Goal: Information Seeking & Learning: Get advice/opinions

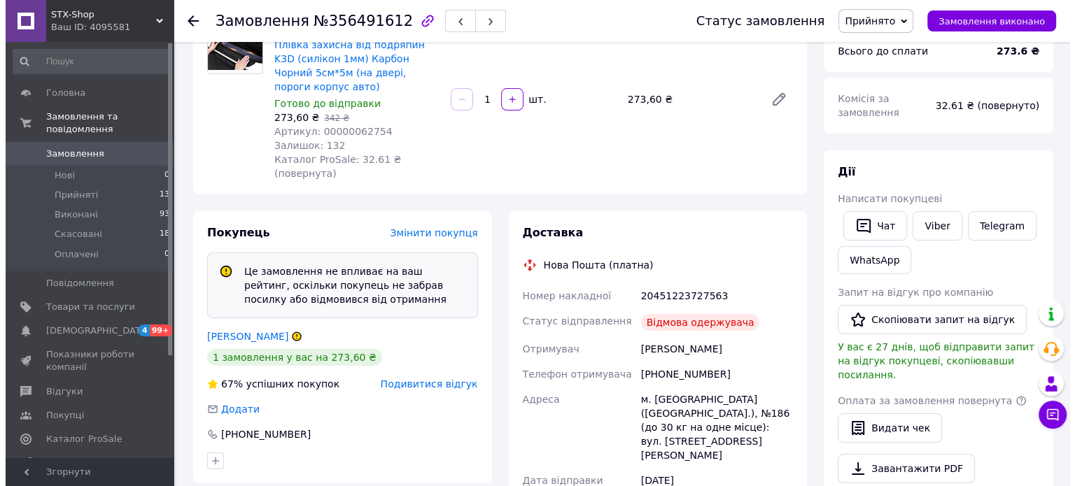
scroll to position [210, 0]
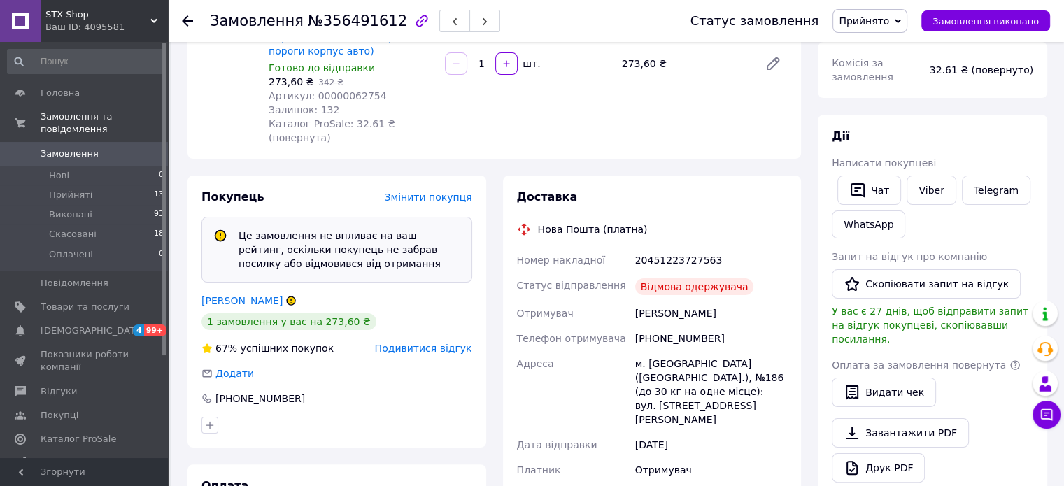
click at [287, 297] on icon at bounding box center [291, 301] width 8 height 8
click at [403, 343] on span "Подивитися відгук" at bounding box center [423, 348] width 97 height 11
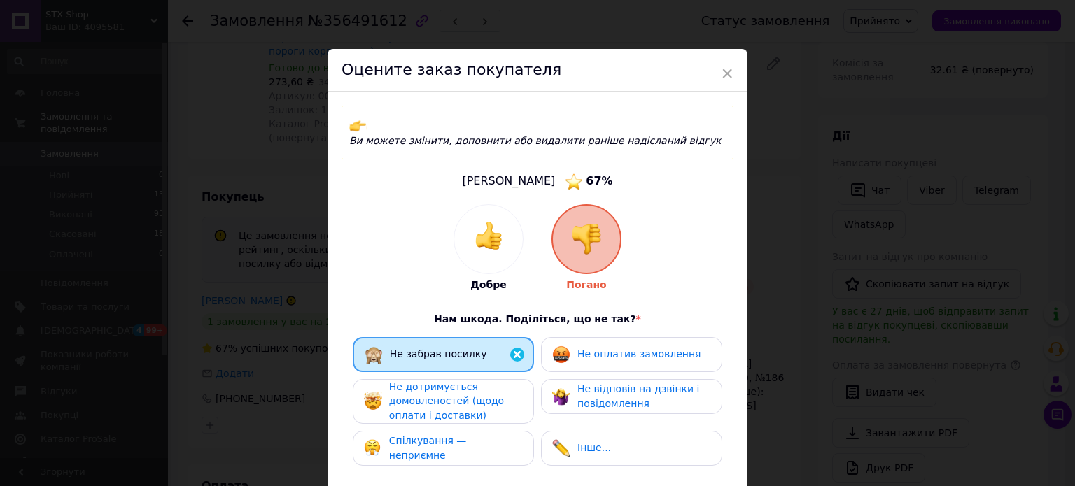
click at [597, 226] on img at bounding box center [586, 239] width 31 height 31
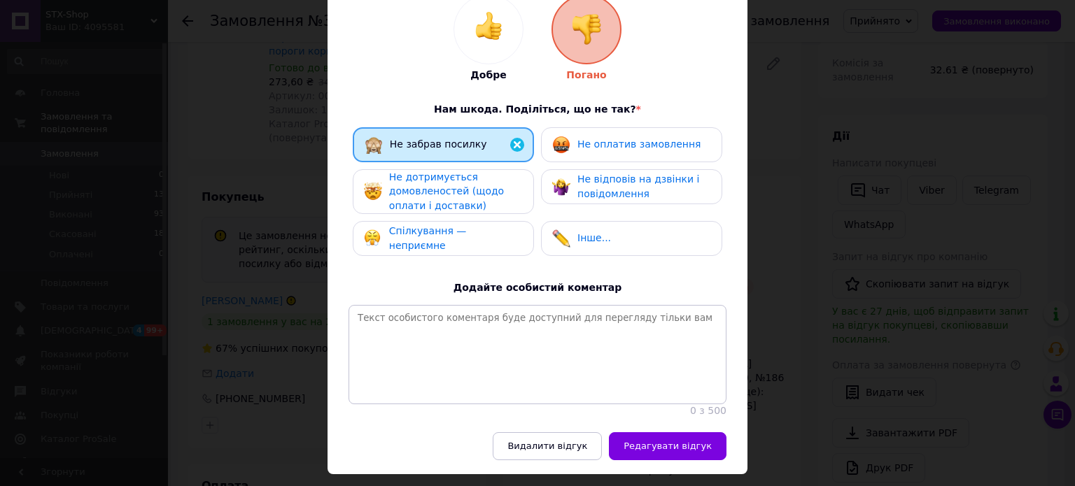
click at [509, 136] on img at bounding box center [517, 144] width 17 height 17
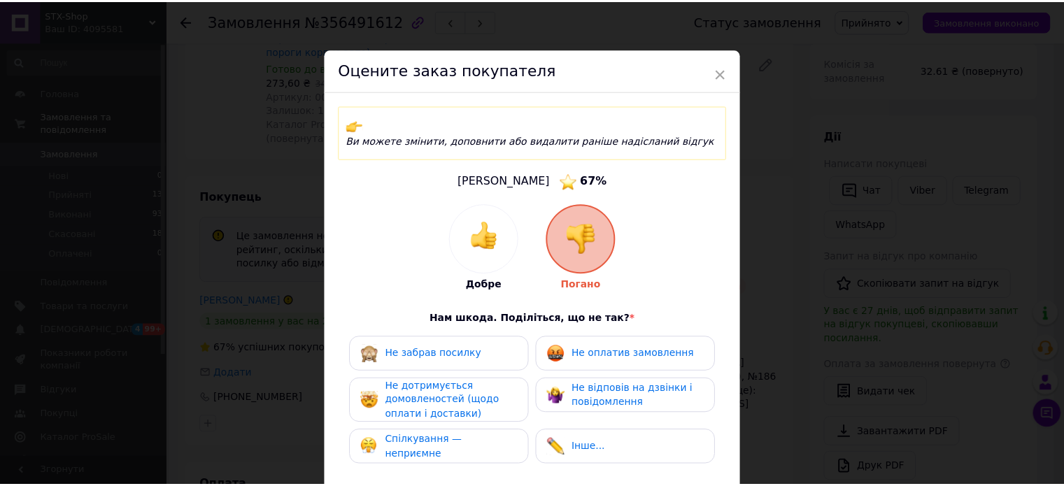
scroll to position [0, 0]
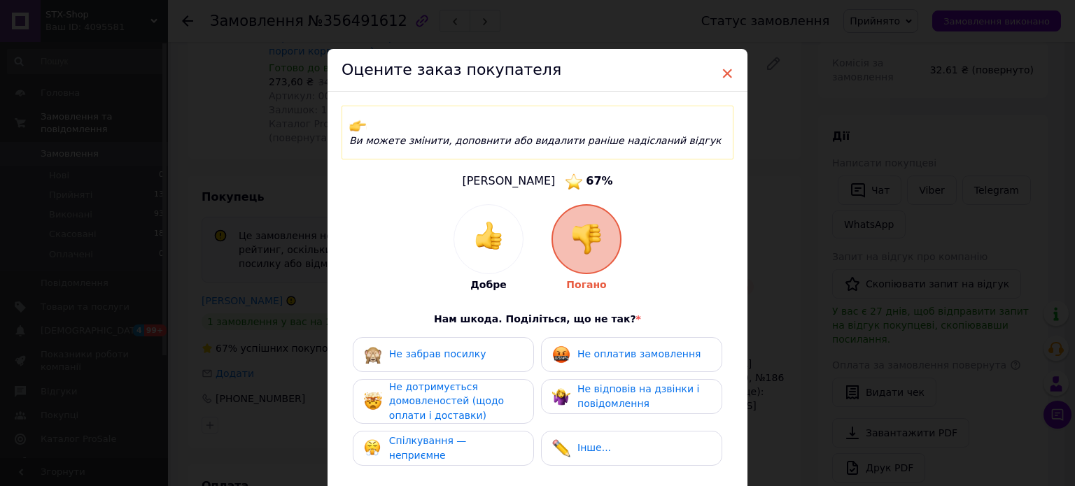
click at [728, 72] on span "×" at bounding box center [727, 74] width 13 height 24
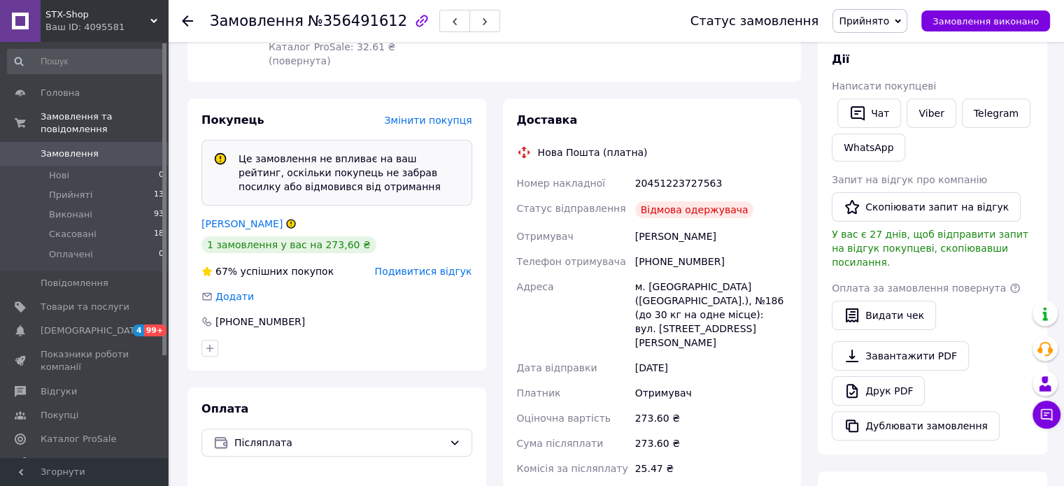
scroll to position [280, 0]
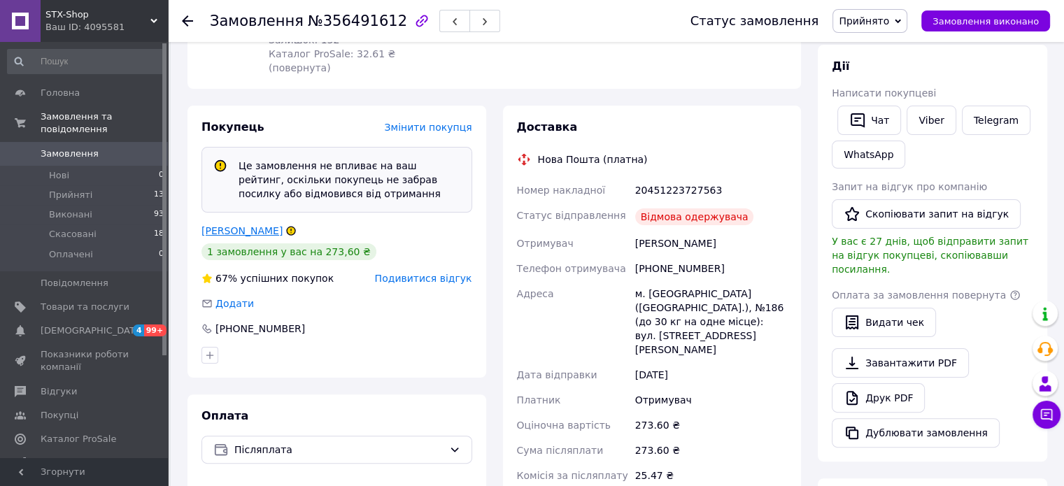
click at [239, 225] on link "[PERSON_NAME]" at bounding box center [242, 230] width 81 height 11
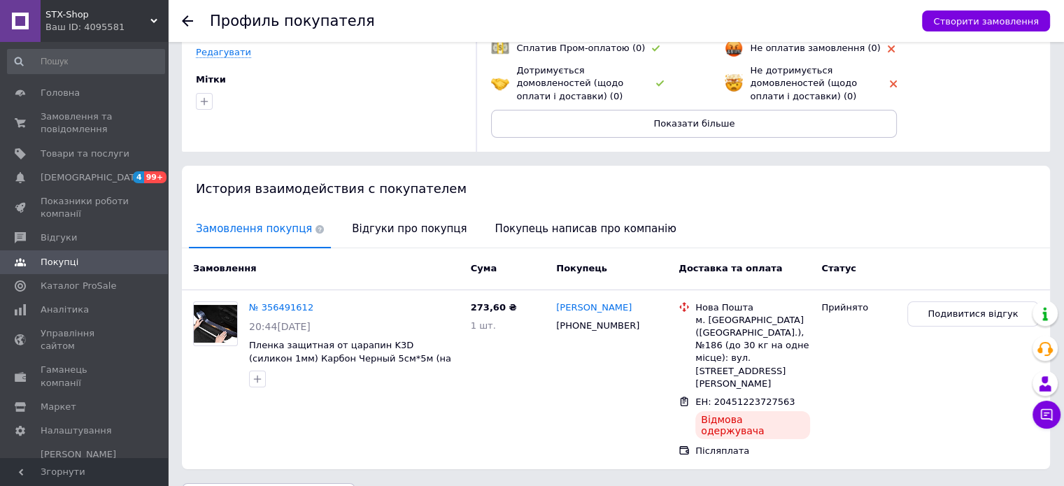
scroll to position [154, 0]
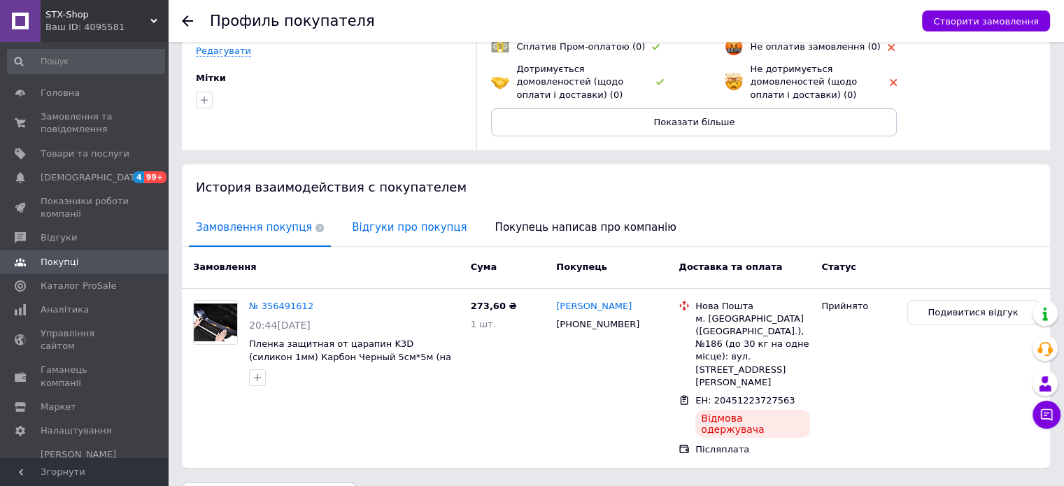
click at [385, 223] on span "Відгуки про покупця" at bounding box center [409, 228] width 129 height 36
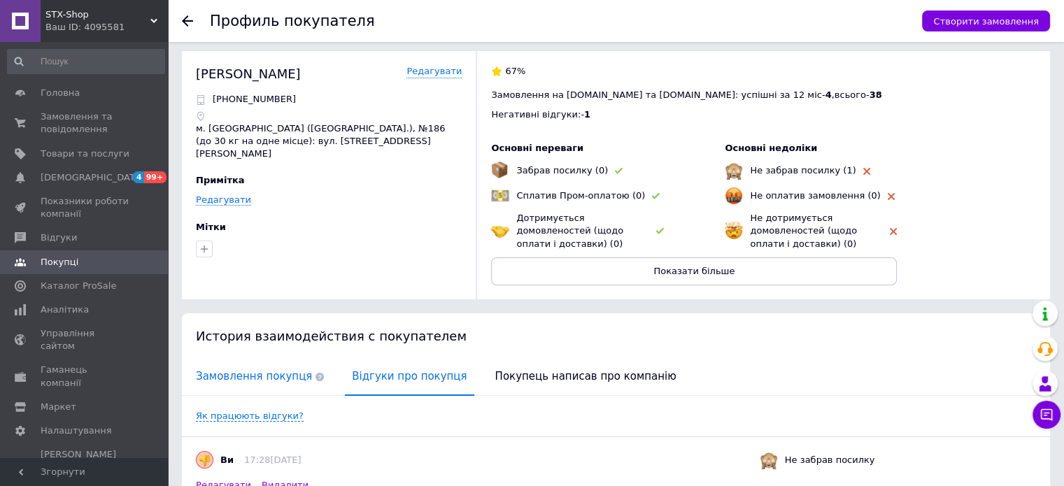
scroll to position [0, 0]
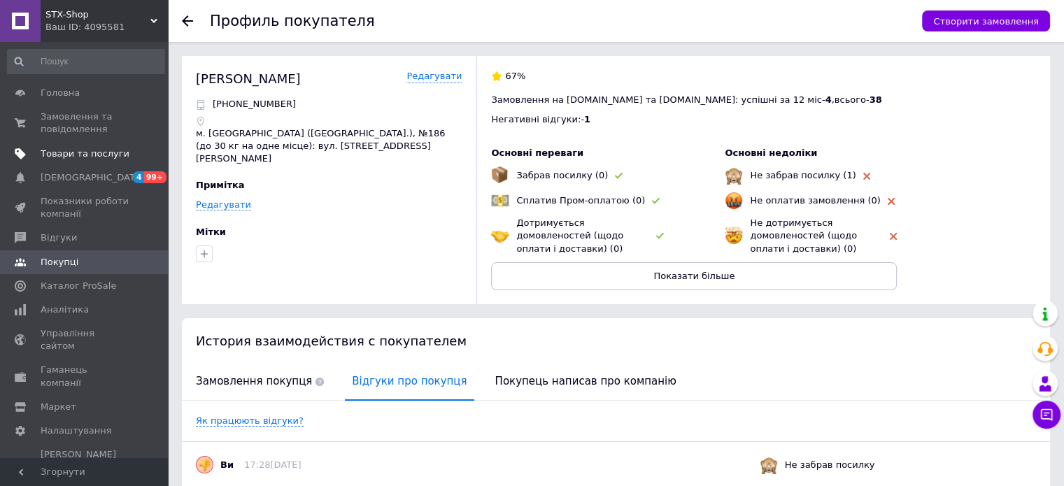
click at [121, 157] on span "Товари та послуги" at bounding box center [85, 154] width 89 height 13
